Goal: Task Accomplishment & Management: Use online tool/utility

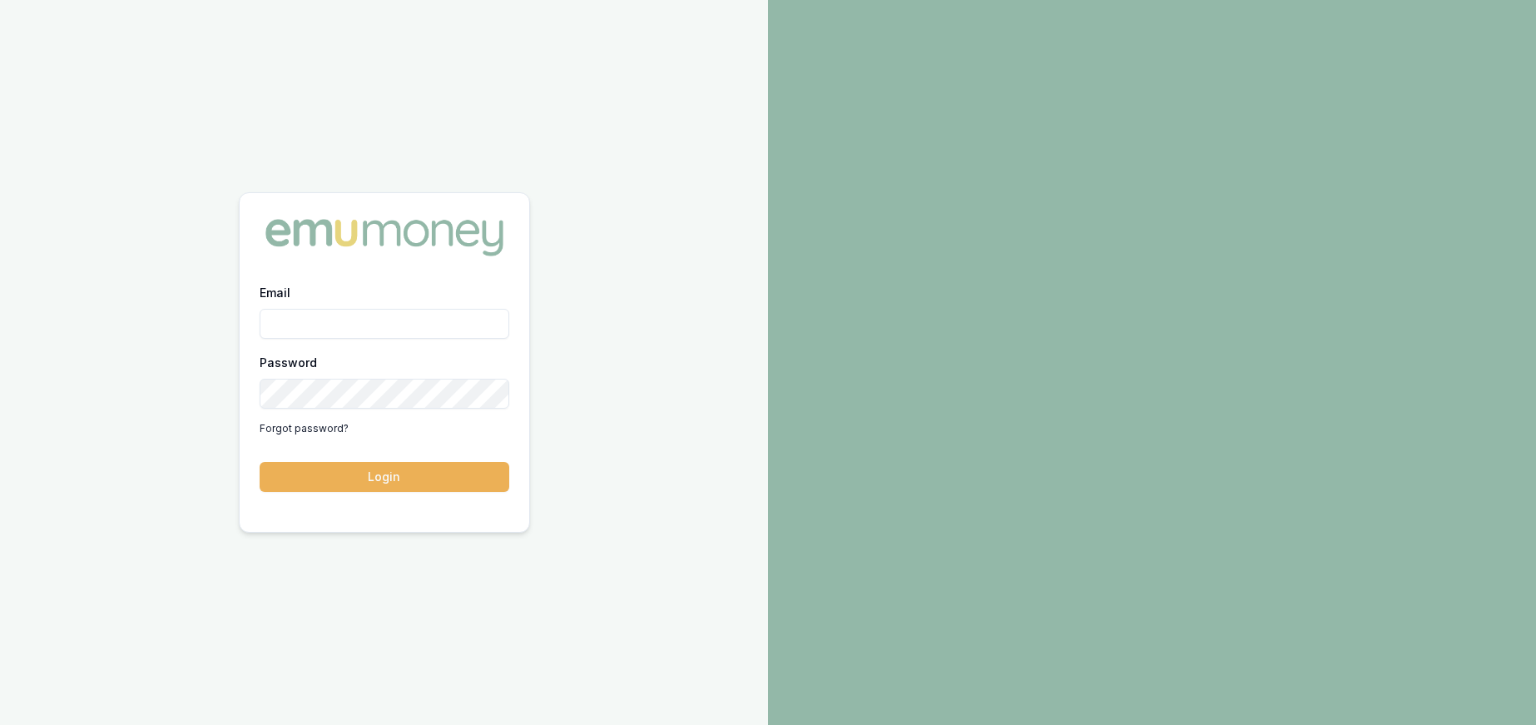
click at [403, 310] on input "Email" at bounding box center [385, 324] width 250 height 30
type input "paul@whoneedsleads.com.au"
click at [260, 462] on button "Login" at bounding box center [385, 477] width 250 height 30
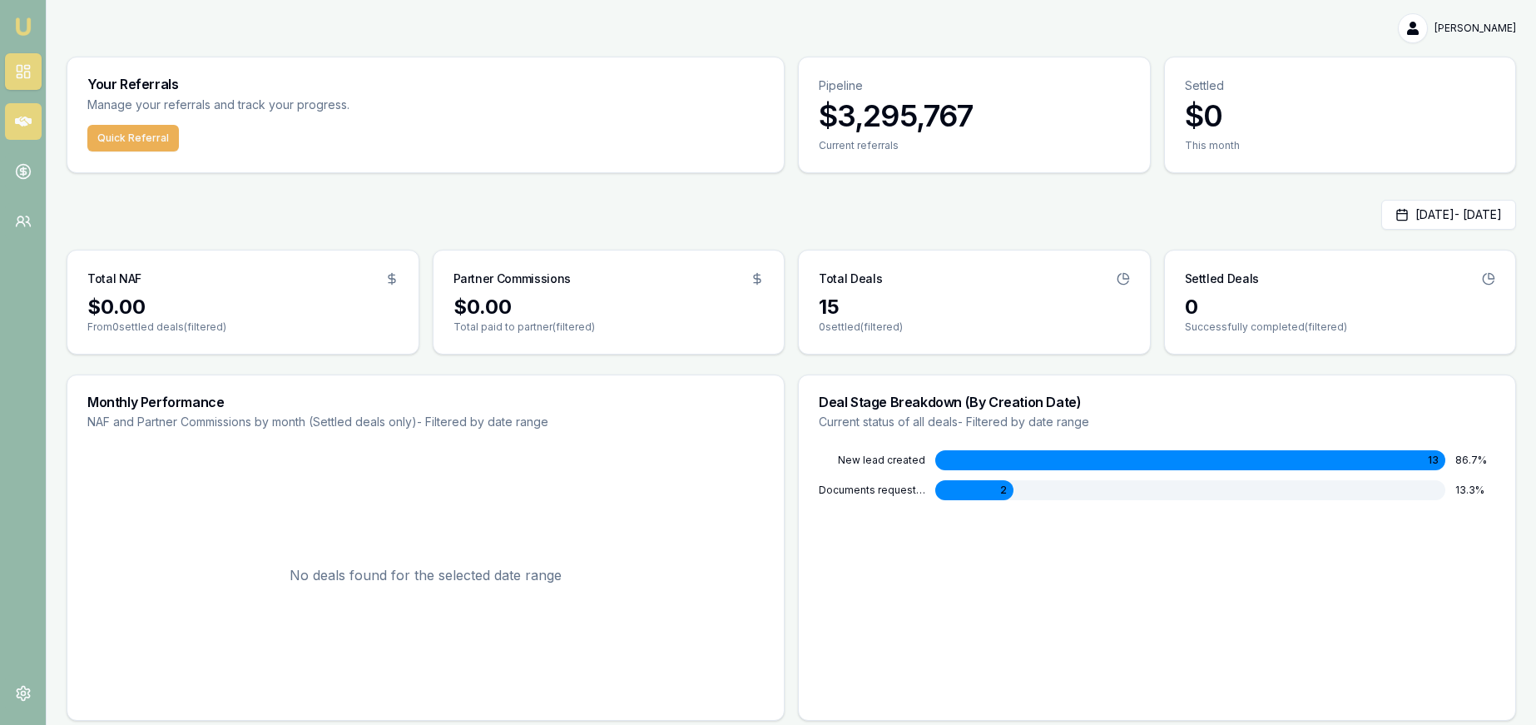
click at [15, 117] on icon at bounding box center [23, 121] width 17 height 17
